Goal: Find specific page/section

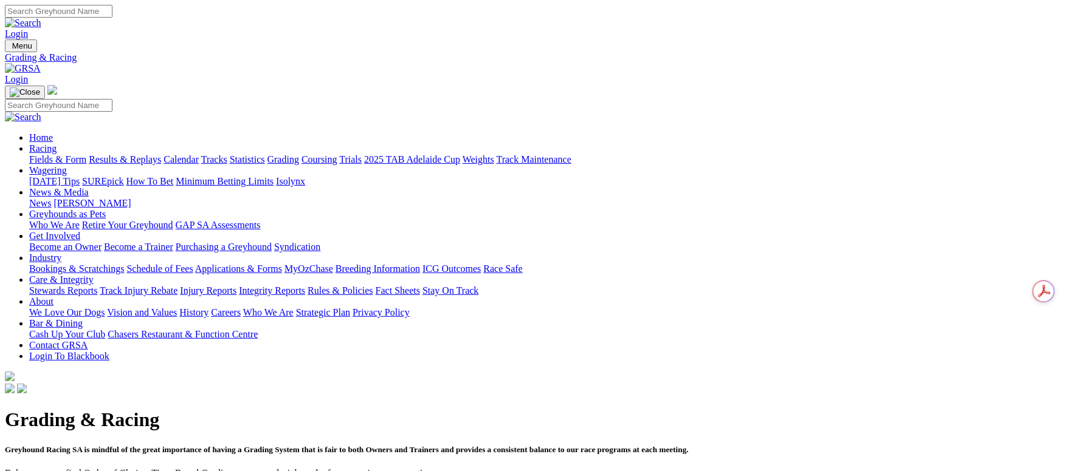
click at [86, 154] on link "Fields & Form" at bounding box center [57, 159] width 57 height 10
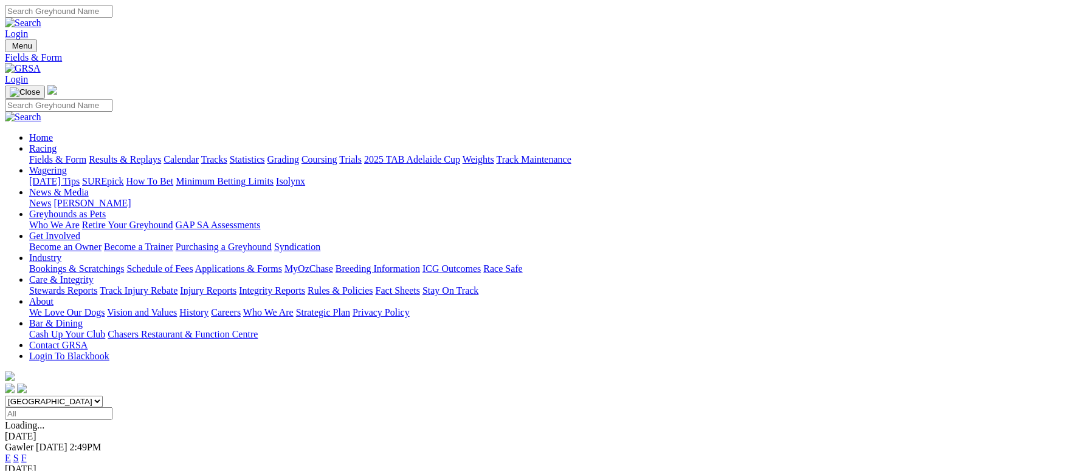
click at [199, 154] on link "Calendar" at bounding box center [180, 159] width 35 height 10
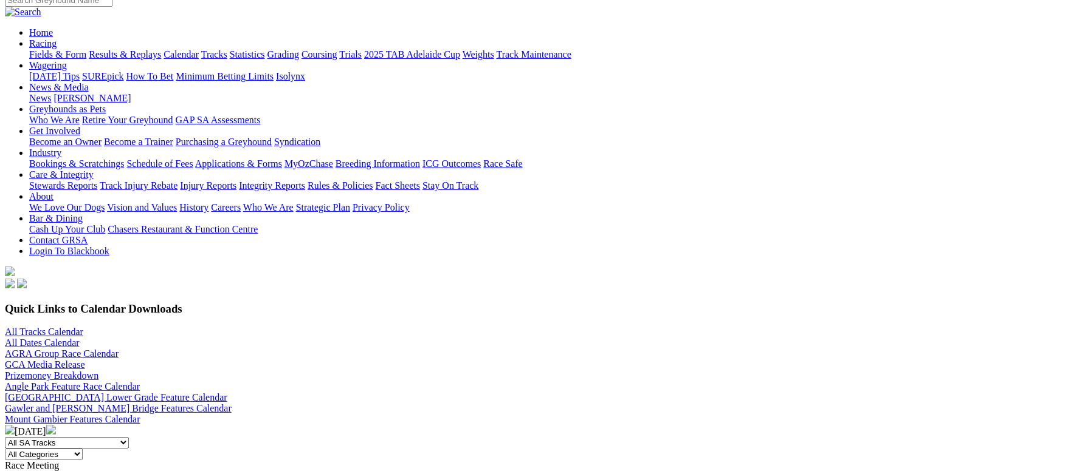
scroll to position [91, 0]
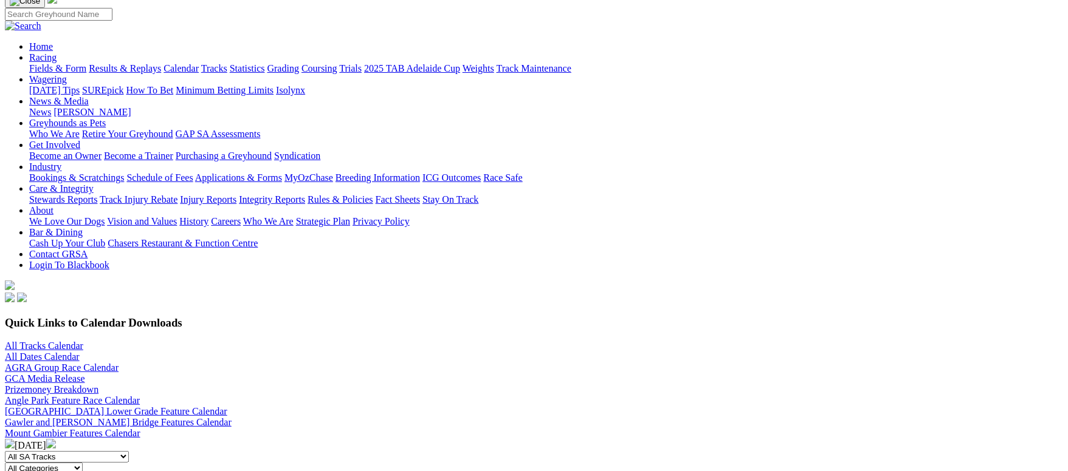
click at [83, 341] on link "All Tracks Calendar" at bounding box center [44, 346] width 78 height 10
